Goal: Navigation & Orientation: Find specific page/section

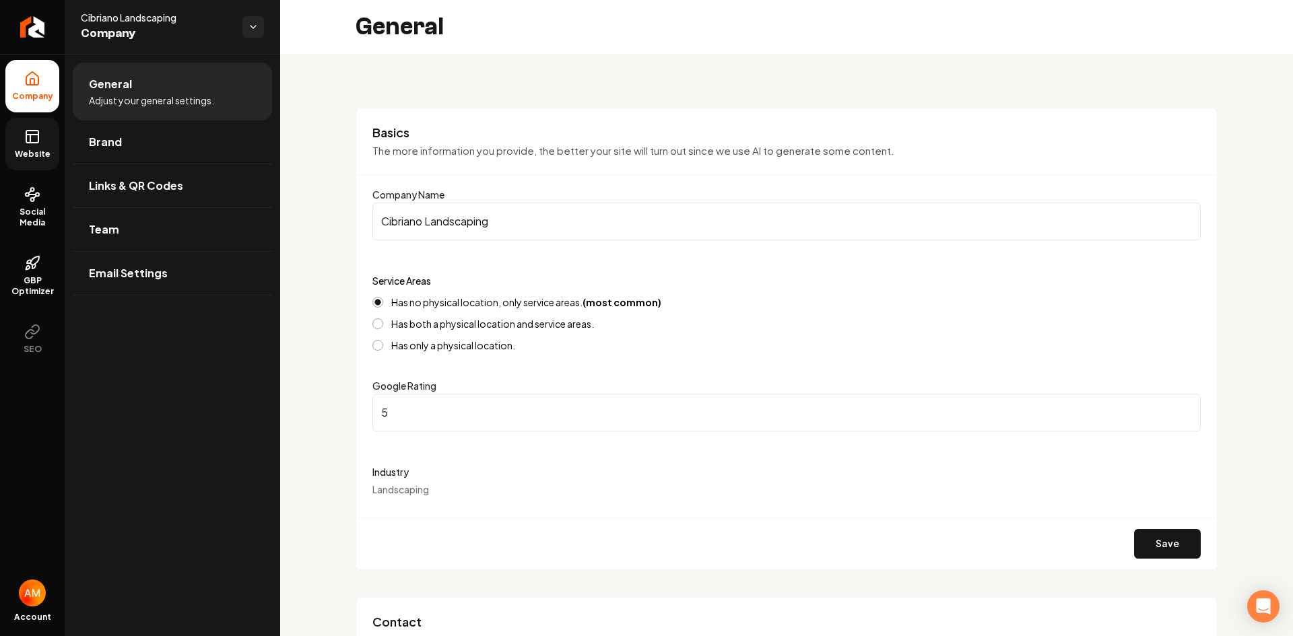
click at [6, 147] on link "Website" at bounding box center [32, 144] width 54 height 53
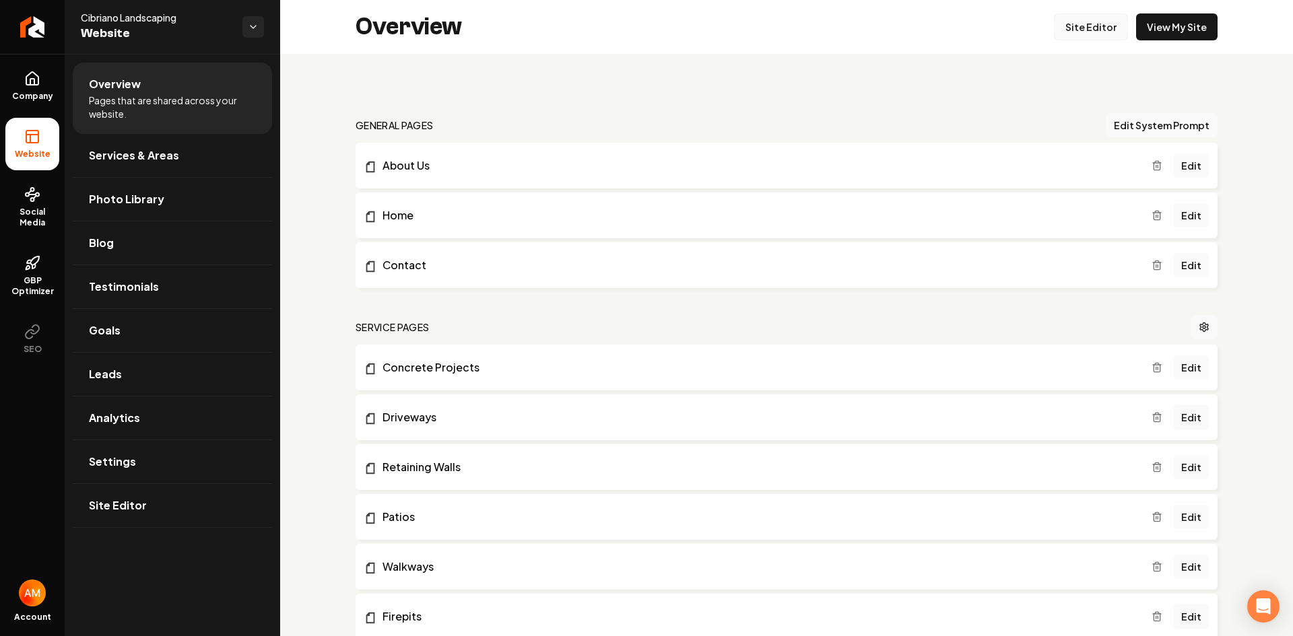
click at [1090, 24] on link "Site Editor" at bounding box center [1091, 26] width 74 height 27
click at [198, 294] on link "Testimonials" at bounding box center [172, 286] width 199 height 43
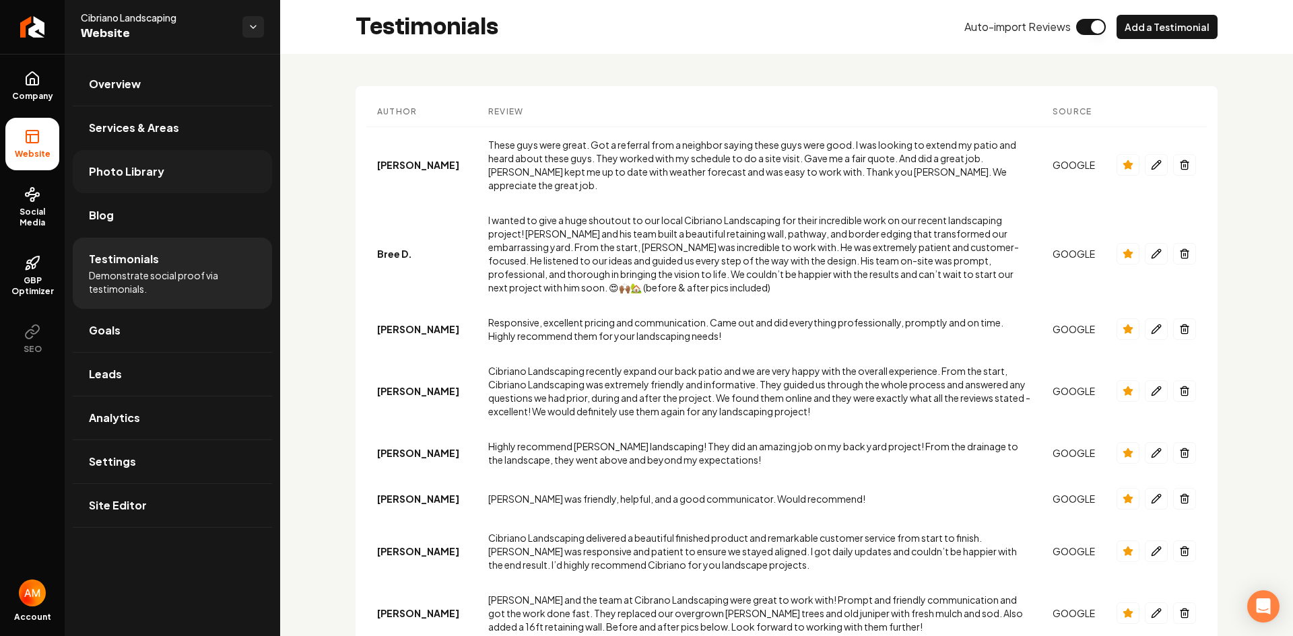
click at [158, 166] on span "Photo Library" at bounding box center [126, 172] width 75 height 16
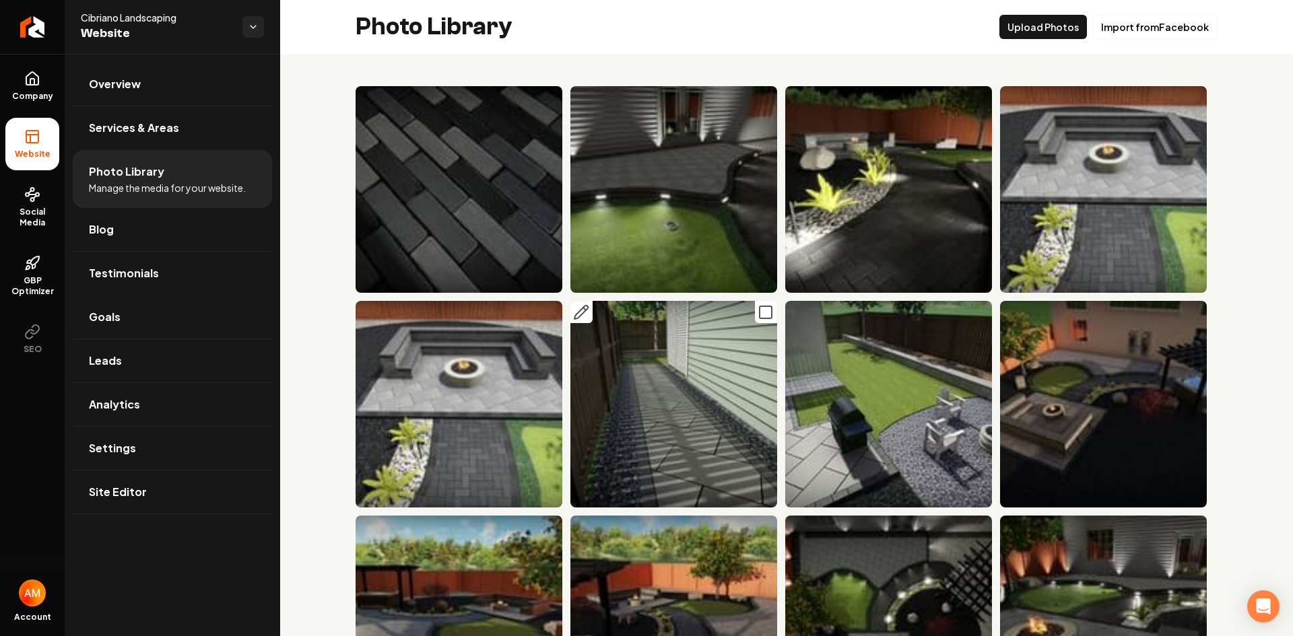
click at [665, 376] on img "Main content area" at bounding box center [673, 404] width 207 height 207
click at [44, 275] on link "GBP Optimizer" at bounding box center [32, 275] width 54 height 63
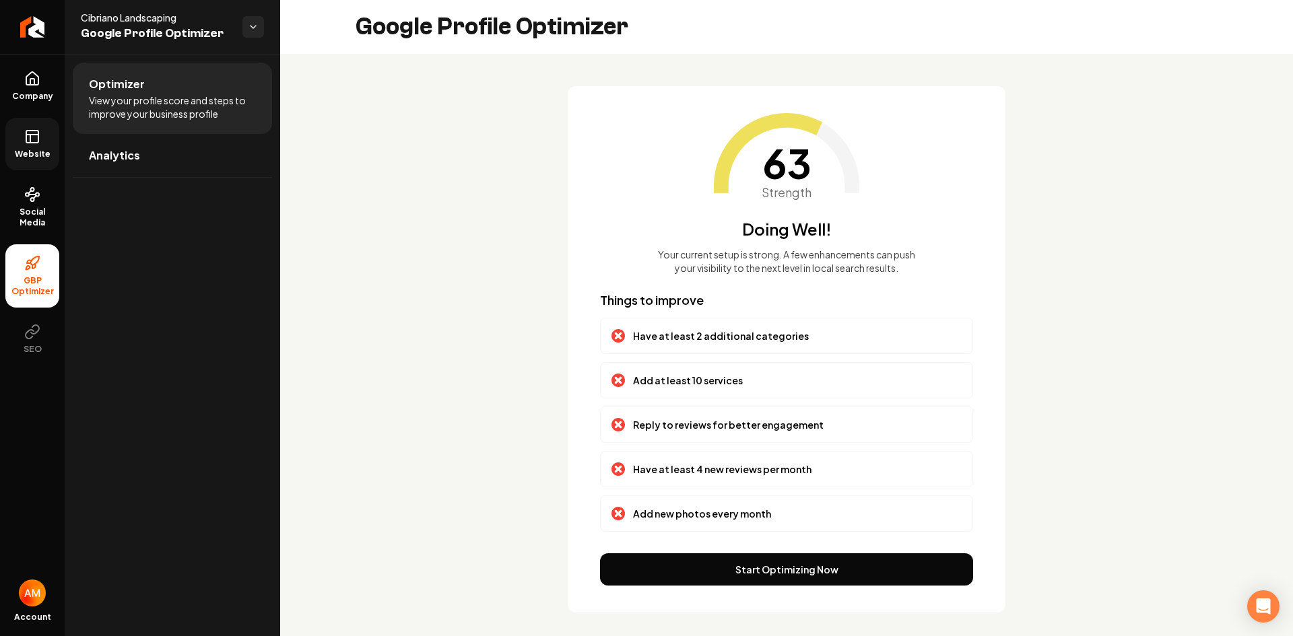
click at [43, 150] on span "Website" at bounding box center [32, 154] width 46 height 11
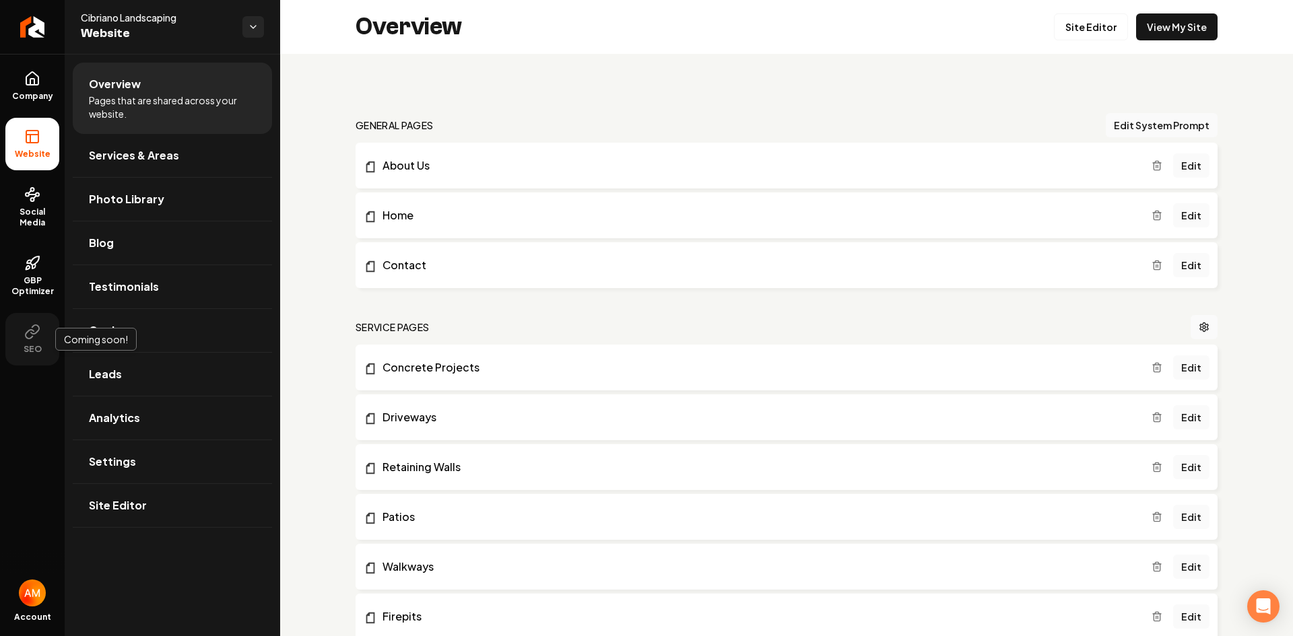
click at [30, 334] on icon at bounding box center [32, 332] width 16 height 16
click at [34, 591] on img "Open user button" at bounding box center [32, 593] width 27 height 27
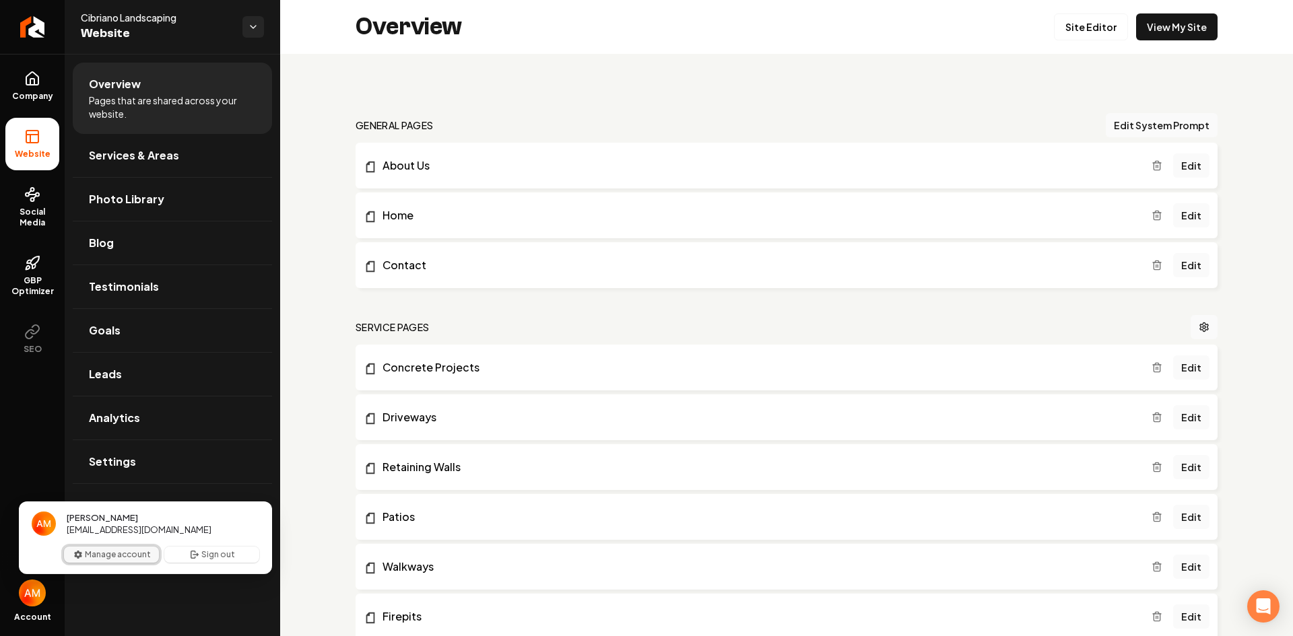
click at [104, 557] on button "Manage account" at bounding box center [111, 555] width 95 height 16
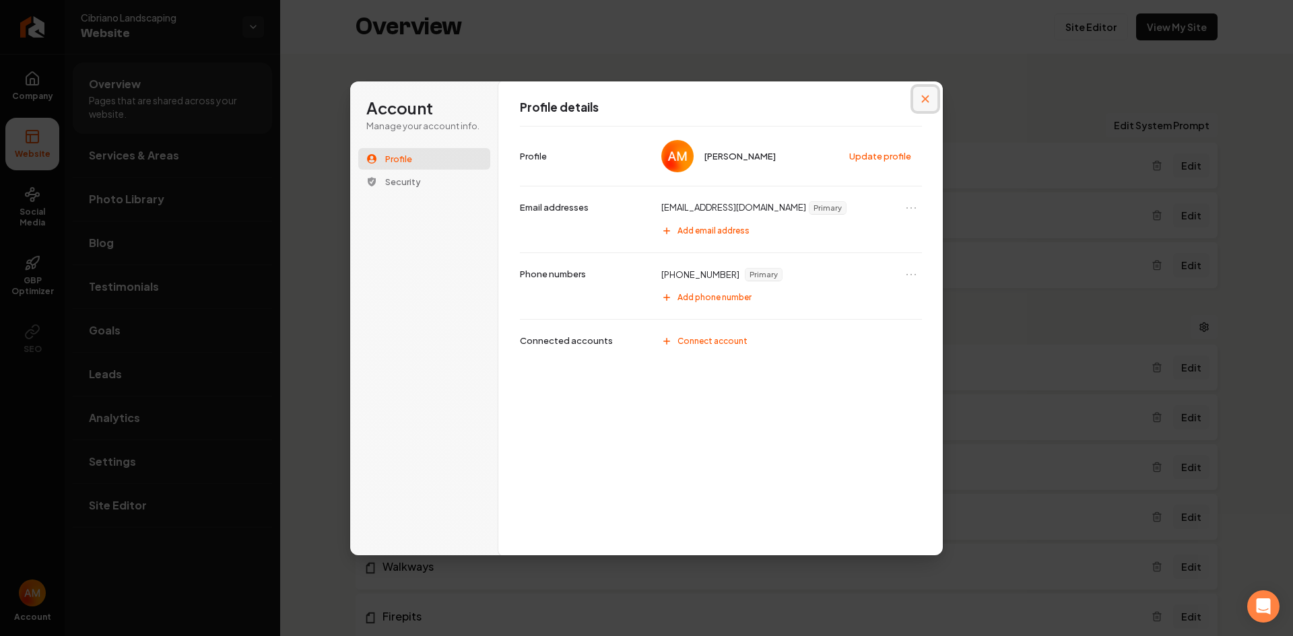
click at [918, 100] on button "Close modal" at bounding box center [925, 99] width 24 height 24
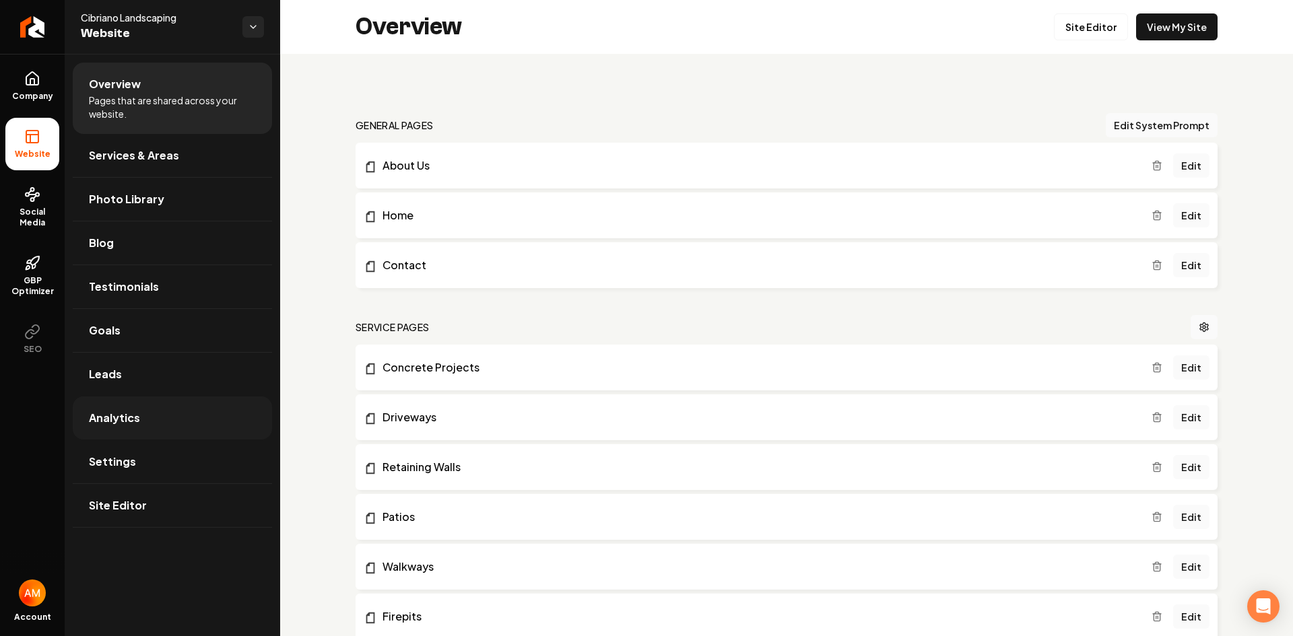
click at [162, 427] on link "Analytics" at bounding box center [172, 418] width 199 height 43
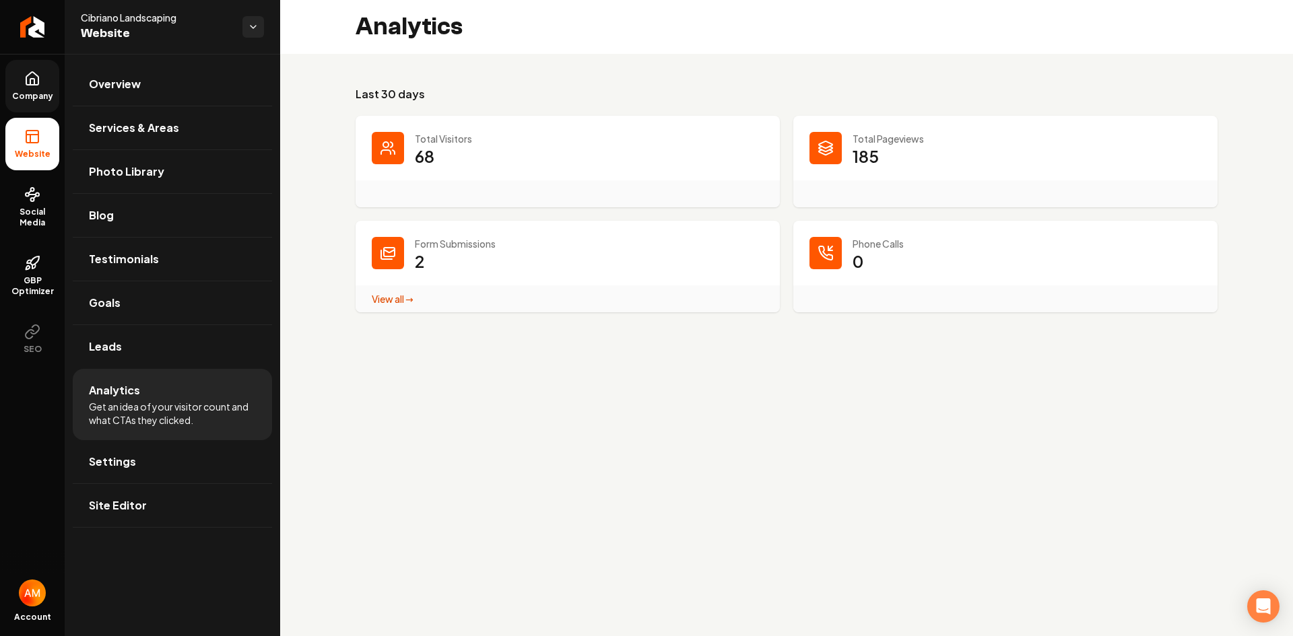
click at [48, 88] on link "Company" at bounding box center [32, 86] width 54 height 53
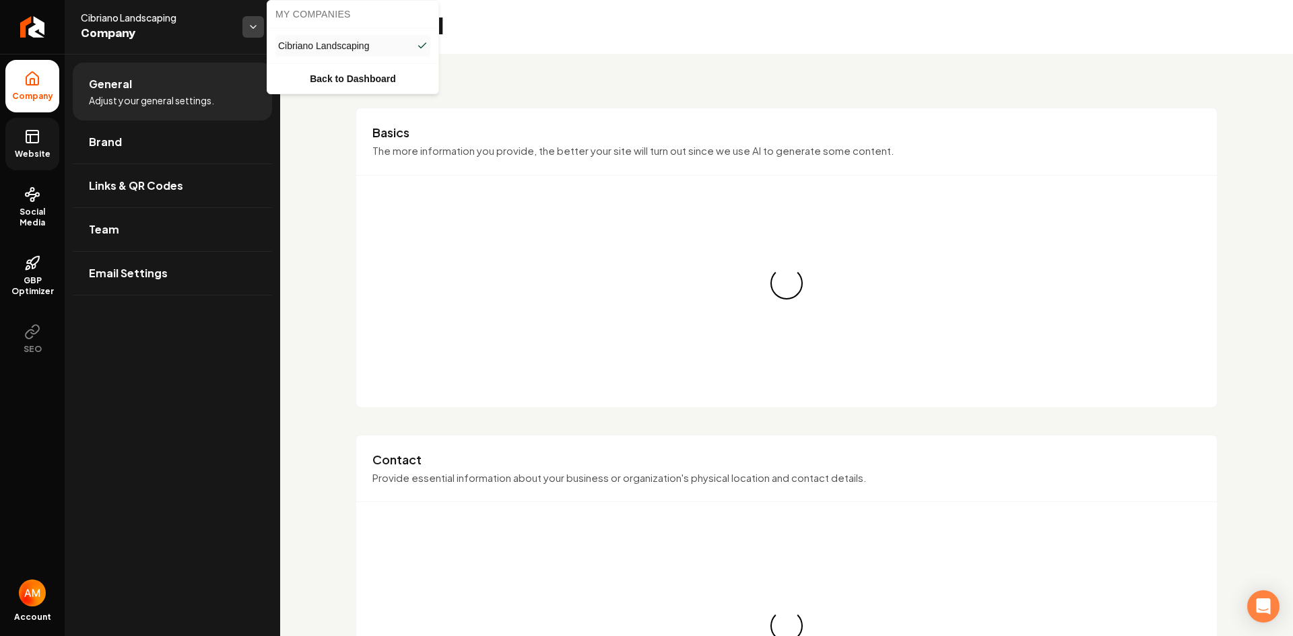
click at [245, 30] on html "Company Website Social Media GBP Optimizer SEO Account Cibriano Landscaping Com…" at bounding box center [646, 318] width 1293 height 636
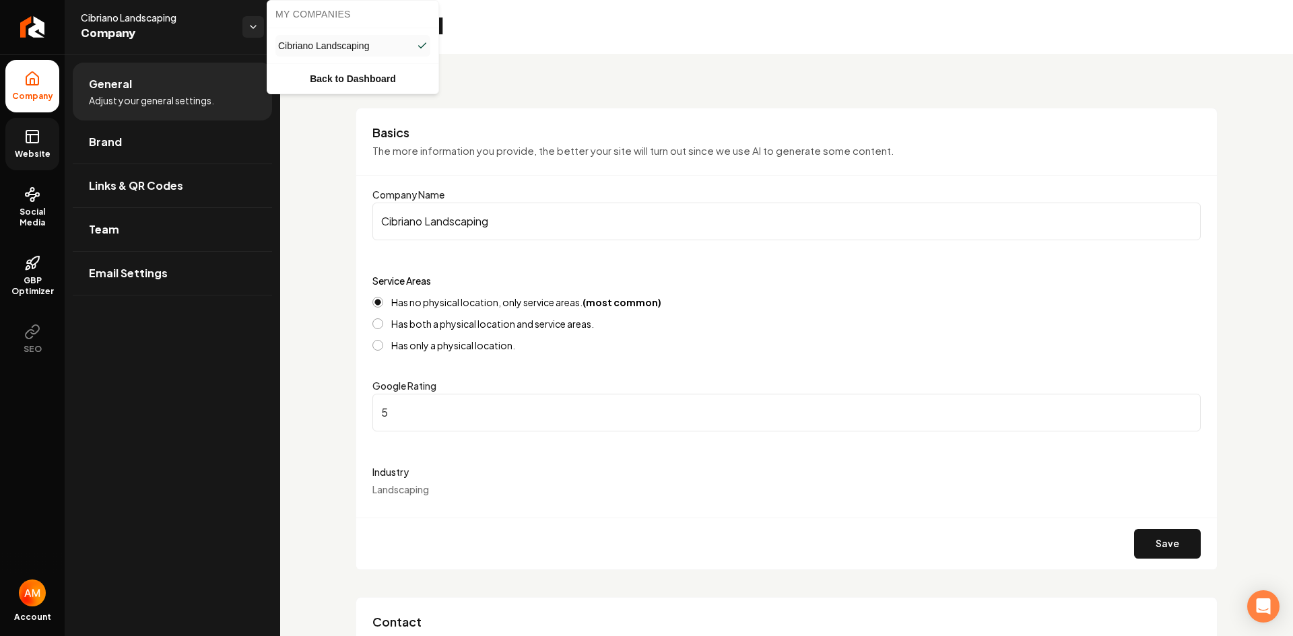
click at [212, 18] on html "Company Website Social Media GBP Optimizer SEO Account Cibriano Landscaping Com…" at bounding box center [646, 318] width 1293 height 636
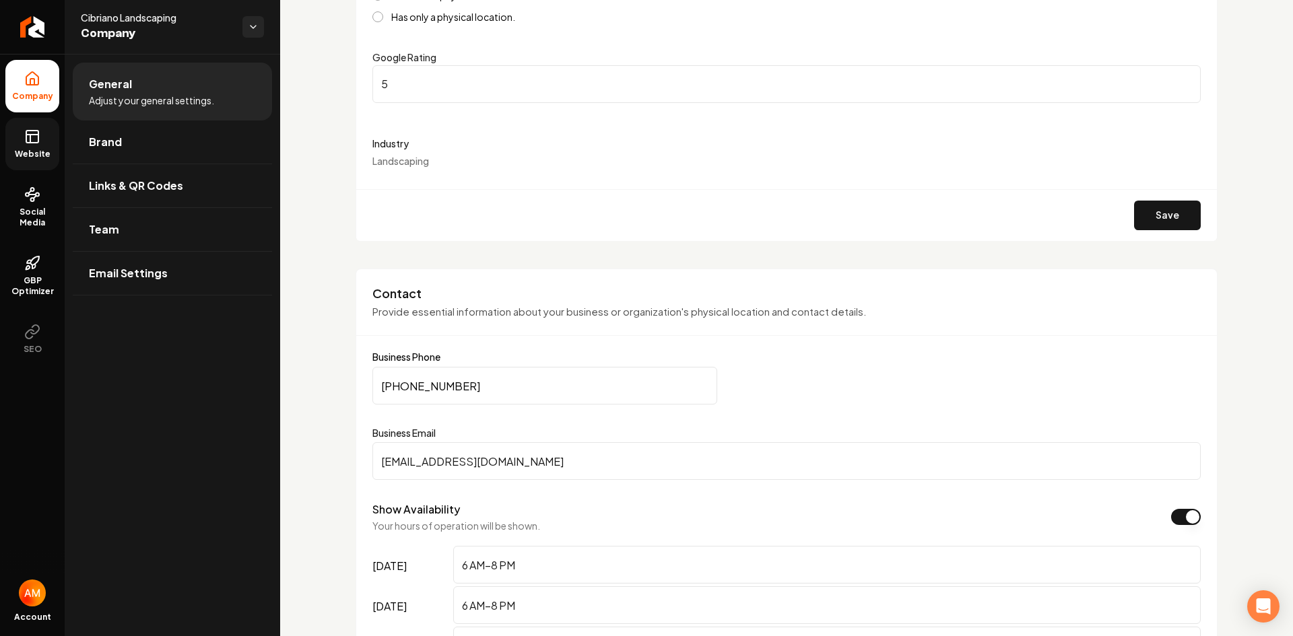
scroll to position [337, 0]
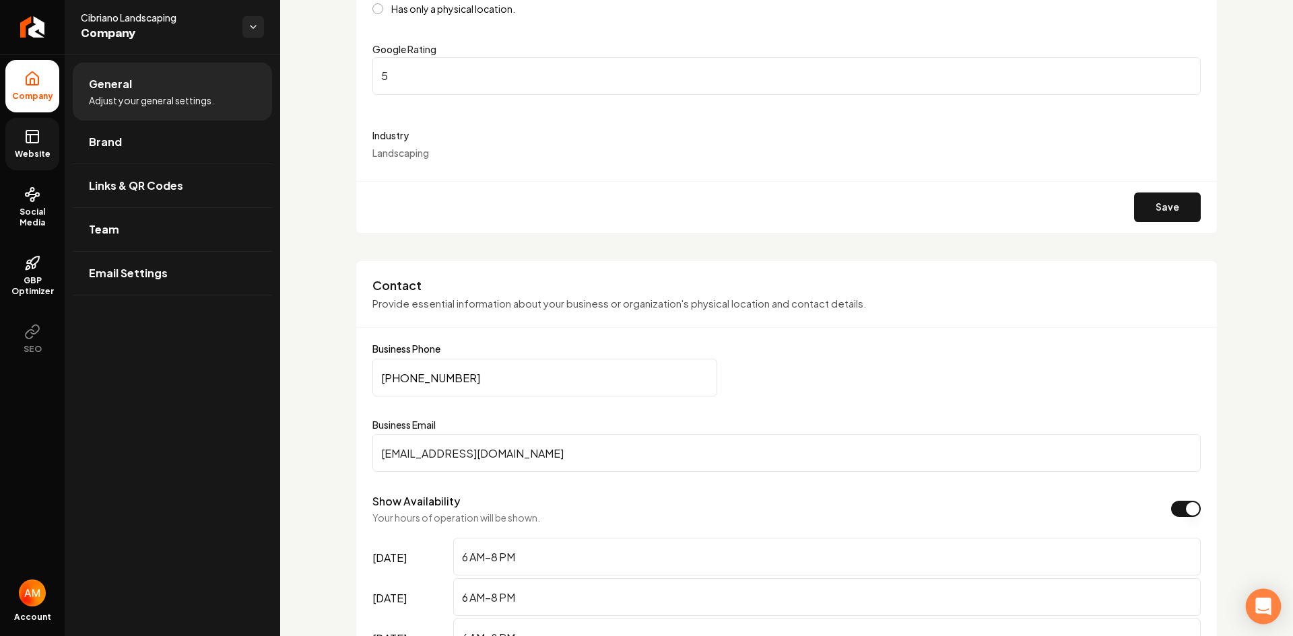
click at [1262, 599] on div "Open Intercom Messenger" at bounding box center [1264, 607] width 36 height 36
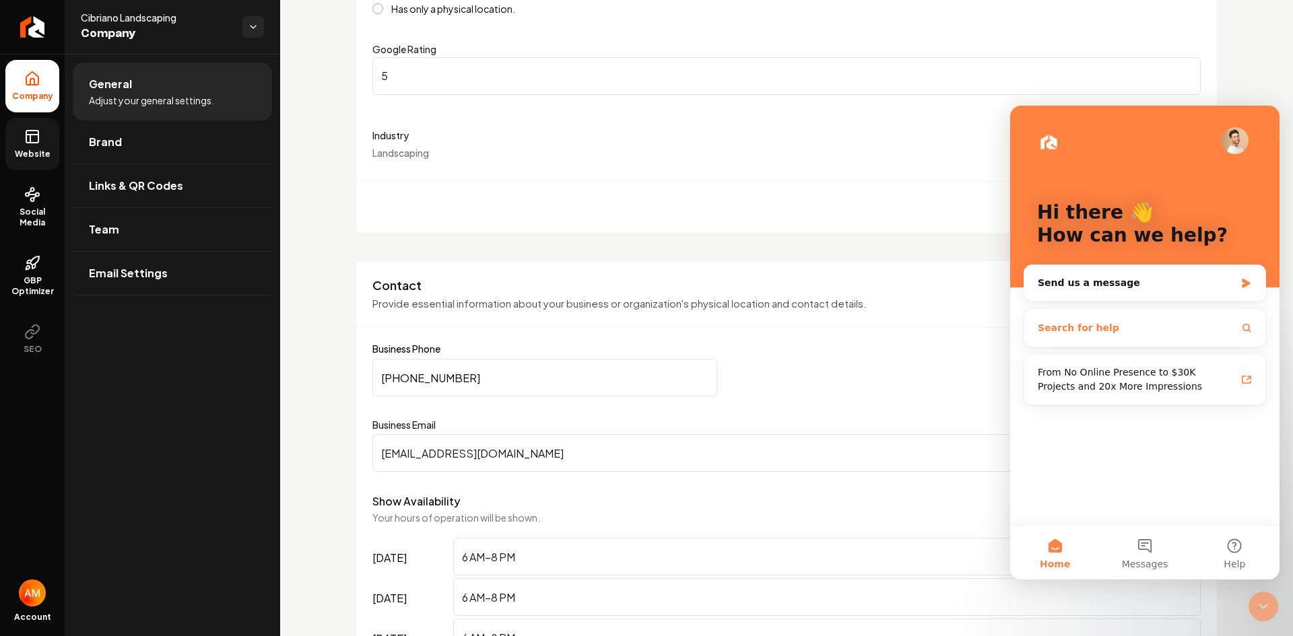
scroll to position [0, 0]
click at [1152, 288] on div "Send us a message" at bounding box center [1136, 283] width 197 height 14
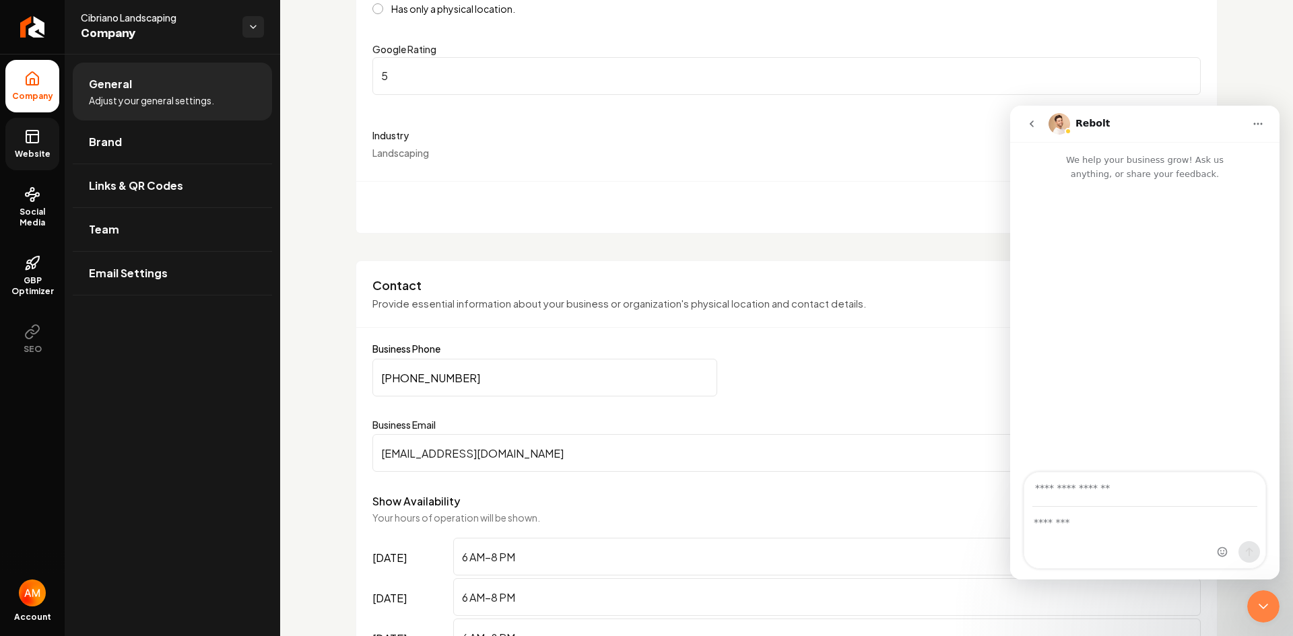
click at [1256, 123] on icon "Home" at bounding box center [1258, 124] width 11 height 11
click at [1038, 123] on button "go back" at bounding box center [1032, 124] width 26 height 26
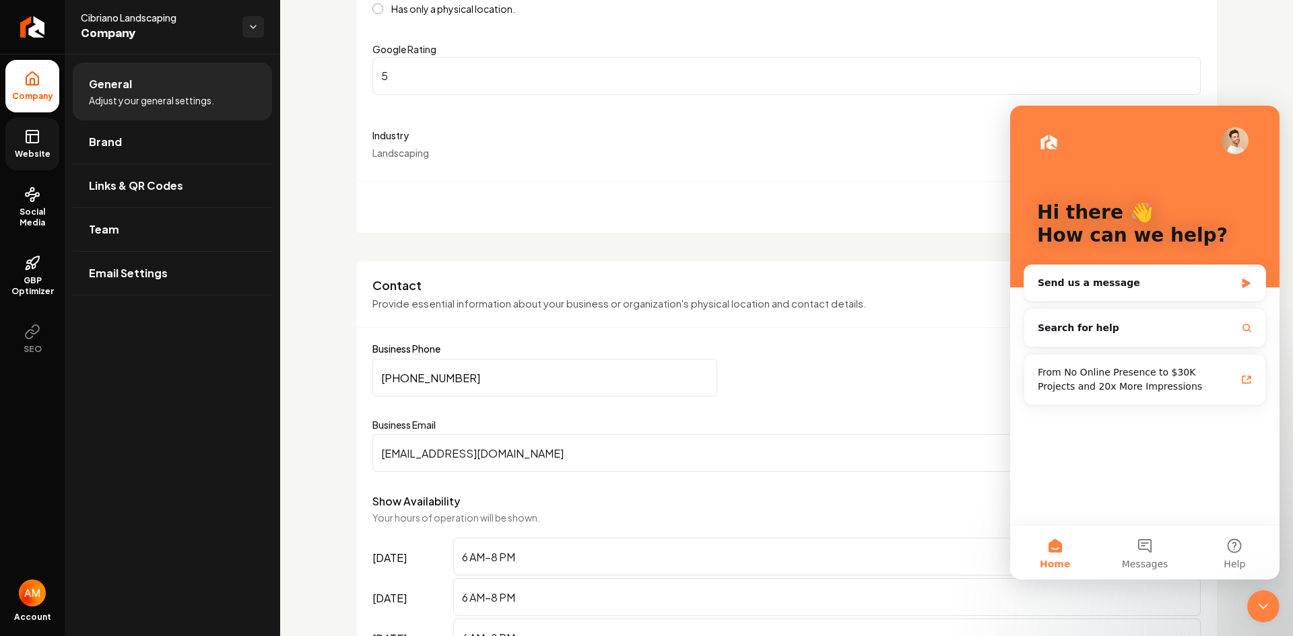
click at [1262, 601] on icon "Close Intercom Messenger" at bounding box center [1263, 607] width 16 height 16
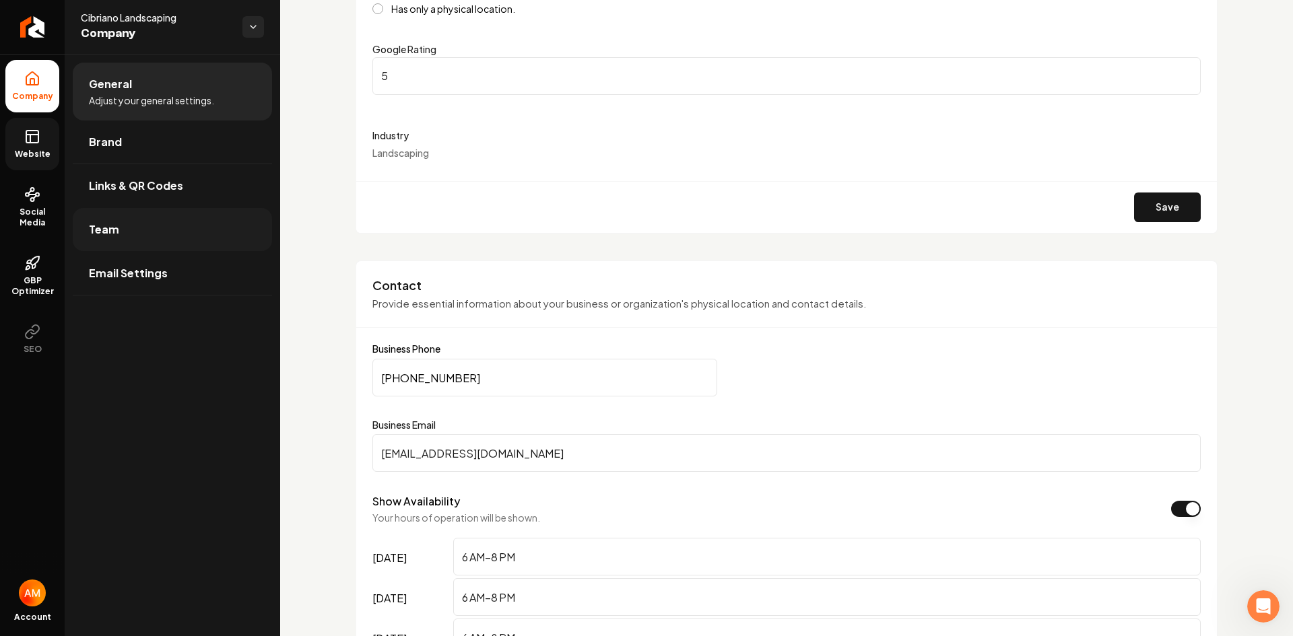
click at [166, 242] on link "Team" at bounding box center [172, 229] width 199 height 43
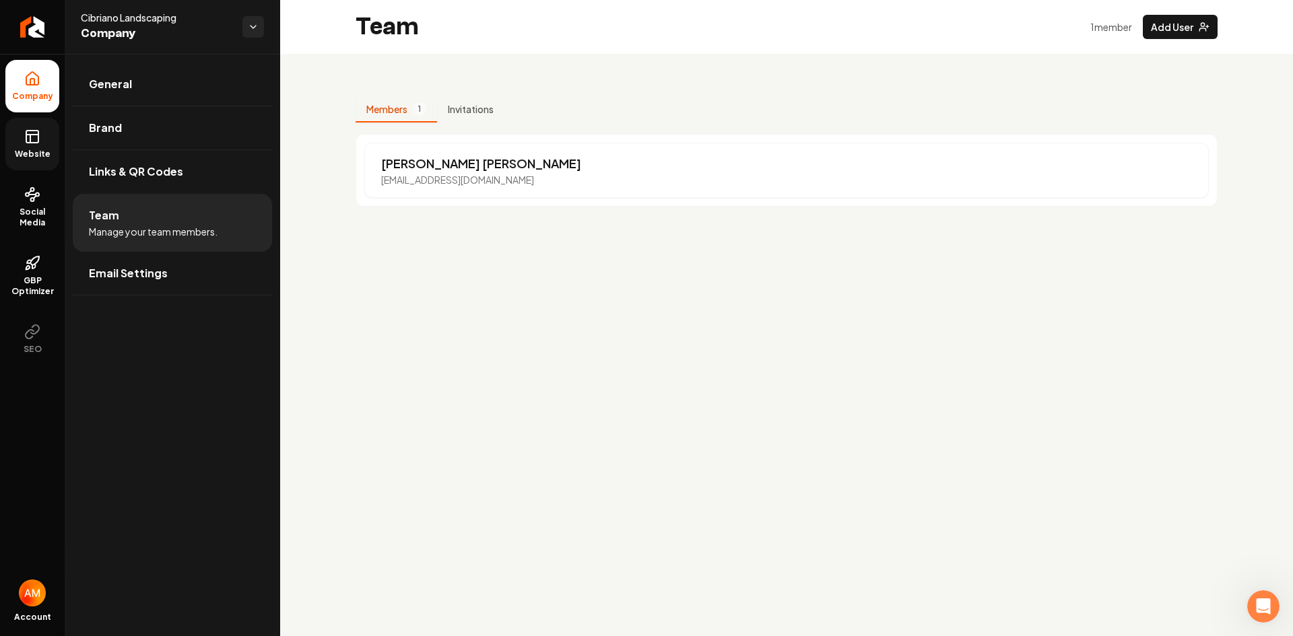
click at [20, 590] on img "Open user button" at bounding box center [32, 593] width 27 height 27
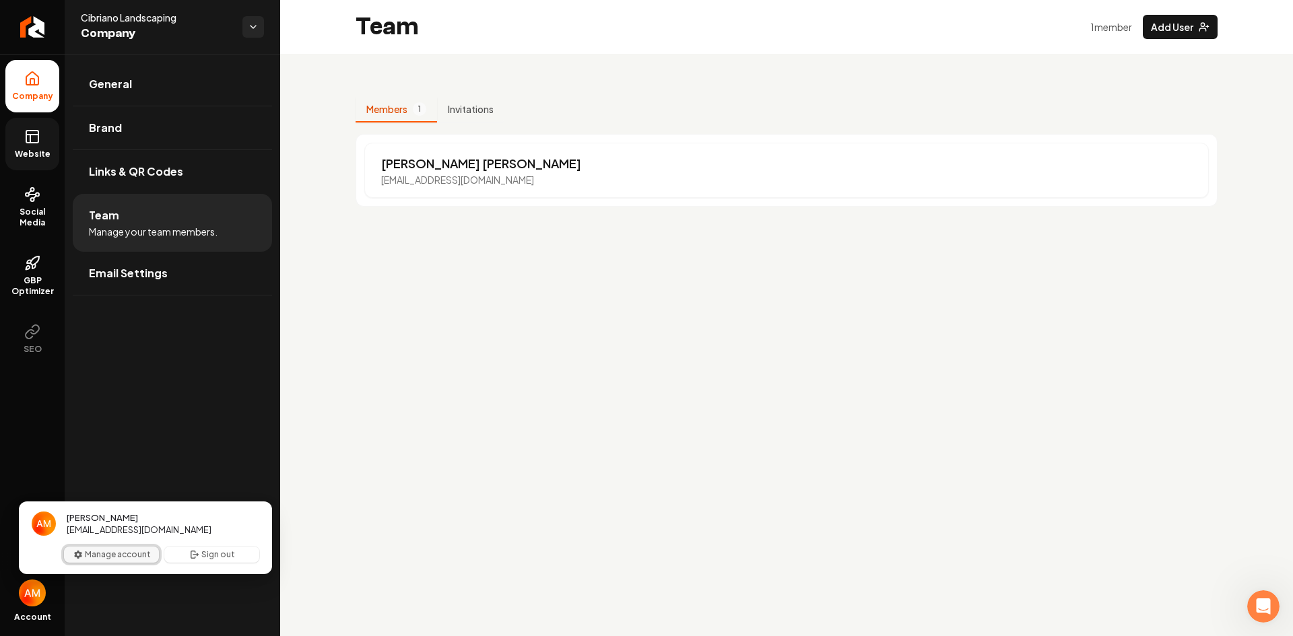
click at [133, 553] on button "Manage account" at bounding box center [111, 555] width 95 height 16
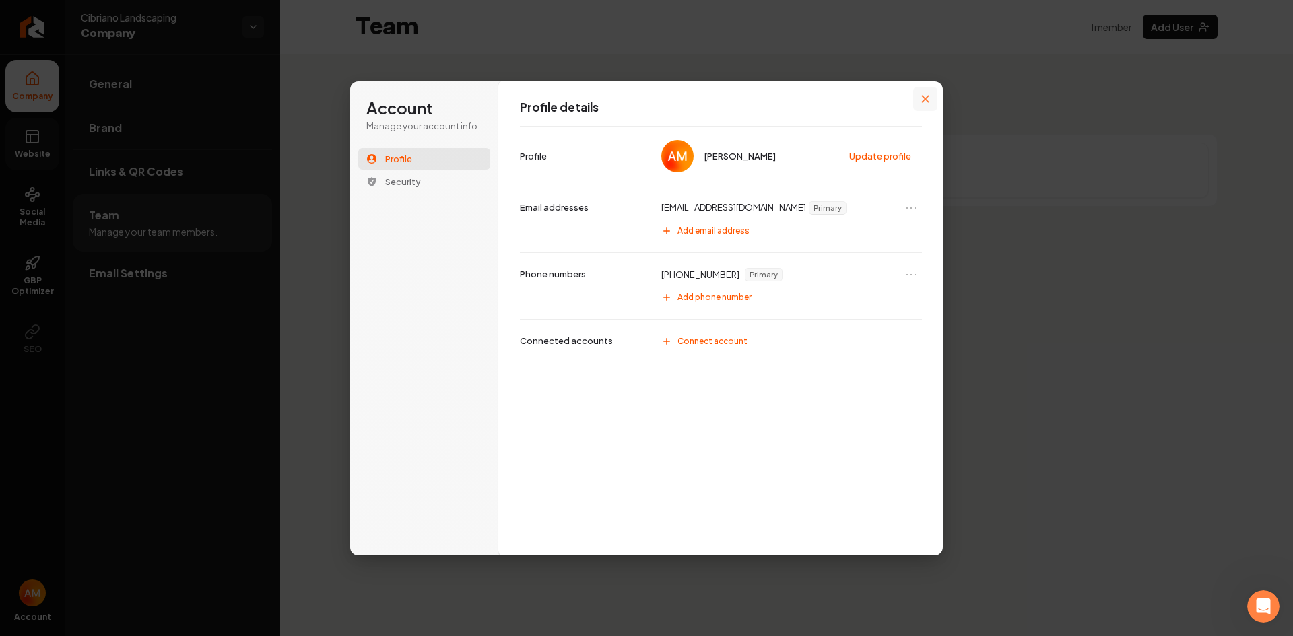
click at [917, 98] on button "Close modal" at bounding box center [925, 99] width 24 height 24
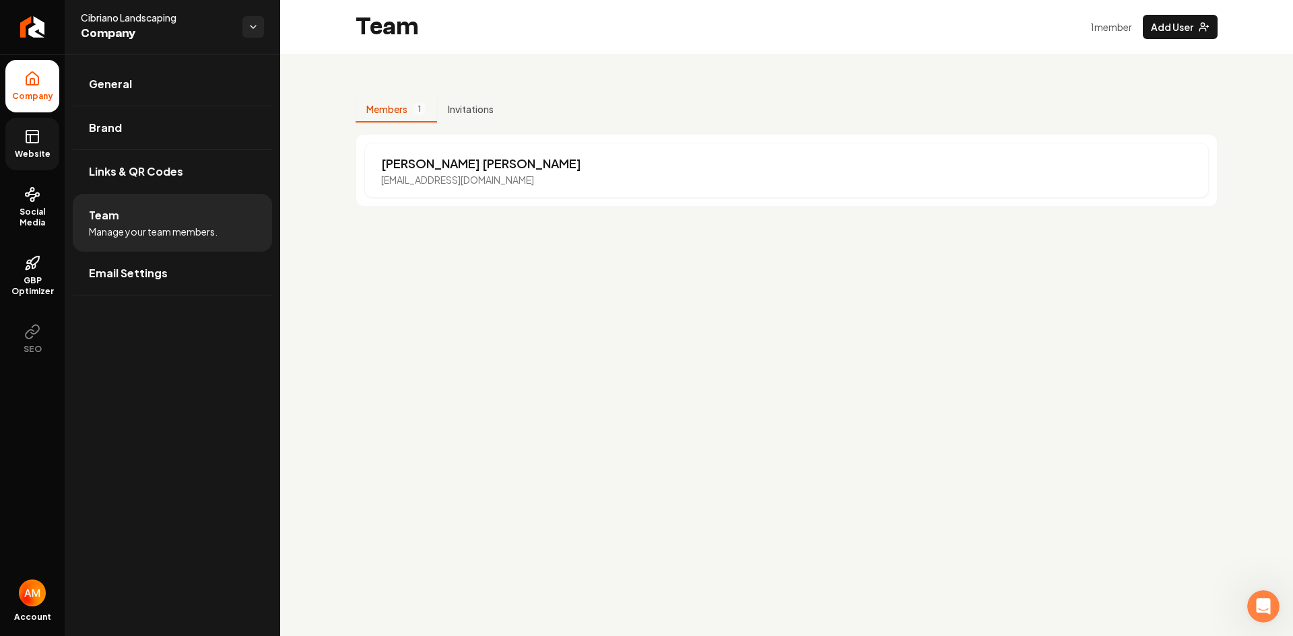
click at [34, 140] on icon at bounding box center [32, 137] width 16 height 16
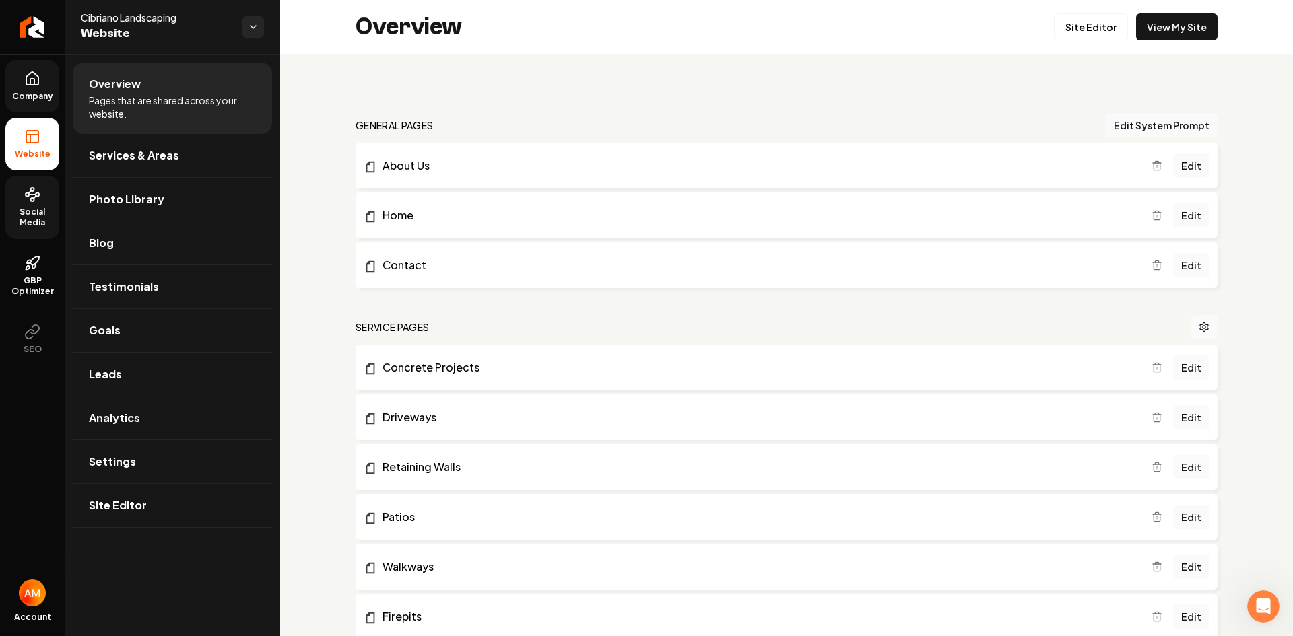
click at [40, 198] on icon at bounding box center [32, 195] width 16 height 16
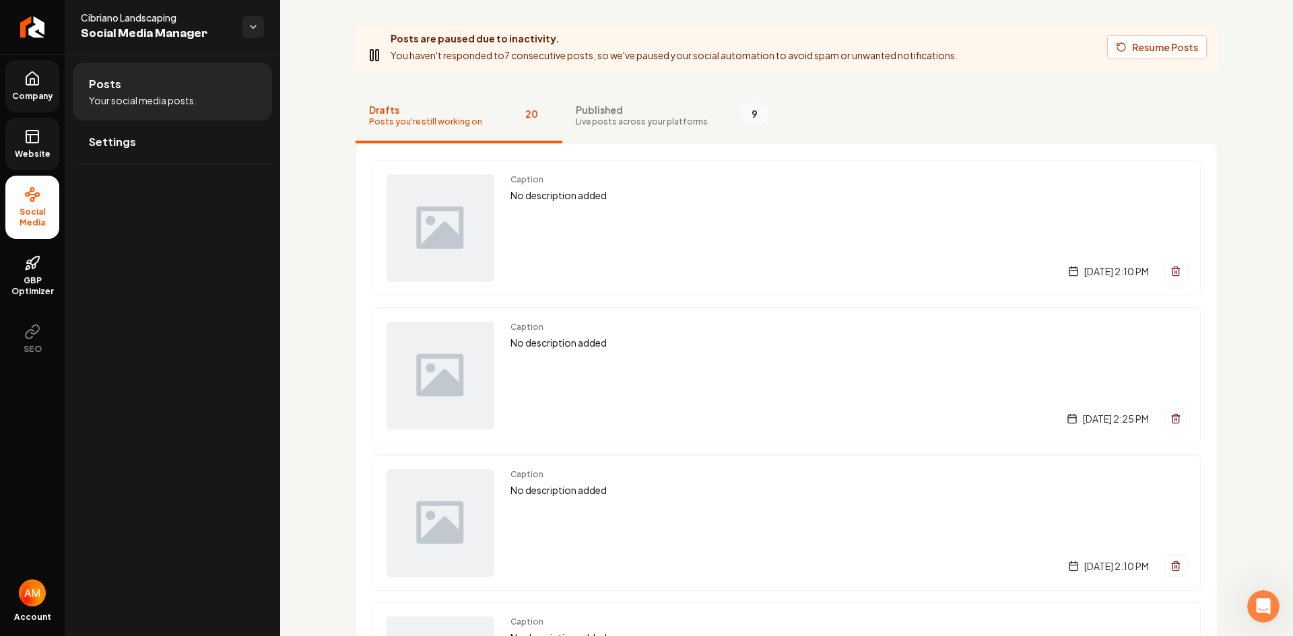
scroll to position [67, 0]
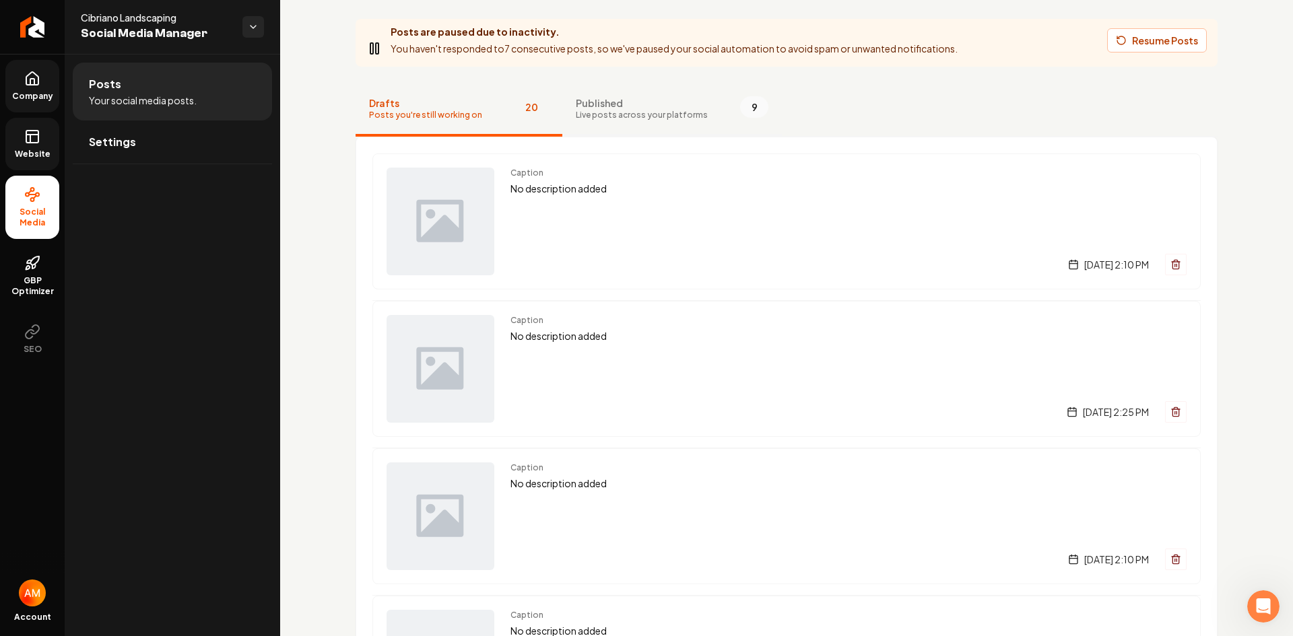
click at [689, 115] on span "Live posts across your platforms" at bounding box center [642, 115] width 132 height 11
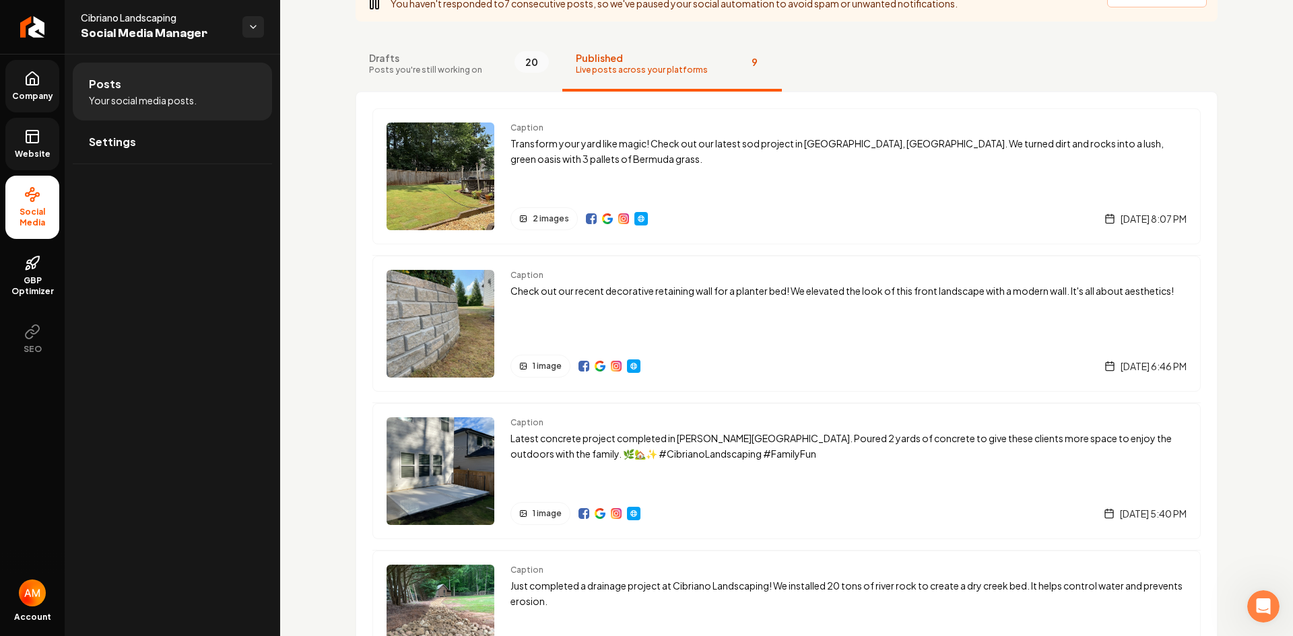
scroll to position [0, 0]
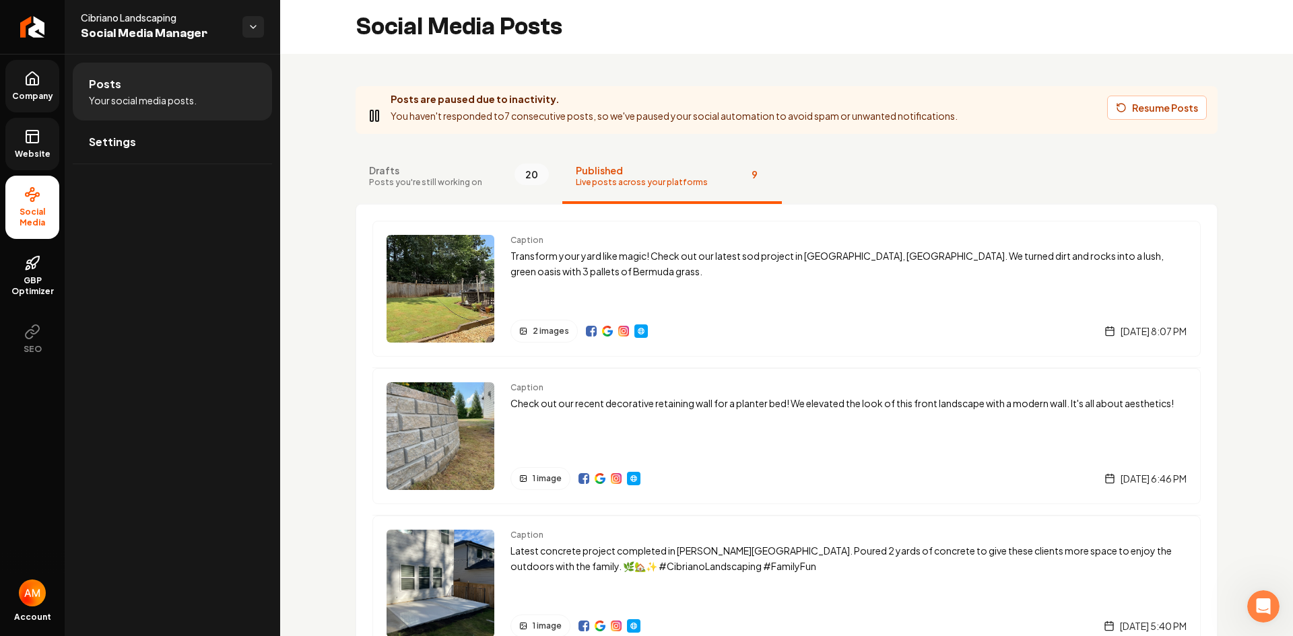
click at [34, 77] on icon at bounding box center [32, 79] width 16 height 16
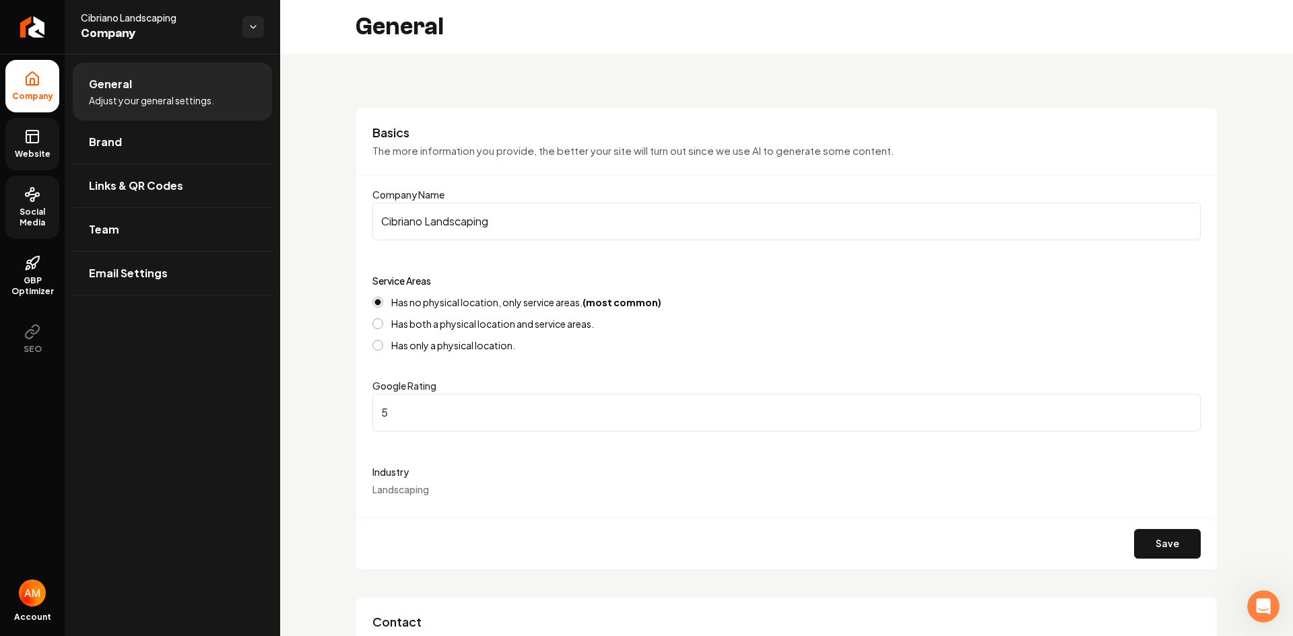
click at [38, 137] on rect at bounding box center [32, 137] width 12 height 12
